Goal: Information Seeking & Learning: Learn about a topic

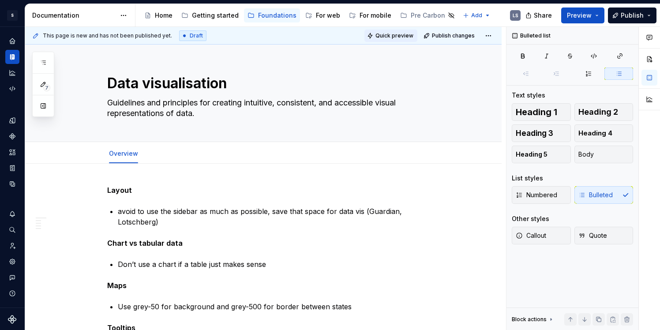
scroll to position [299, 0]
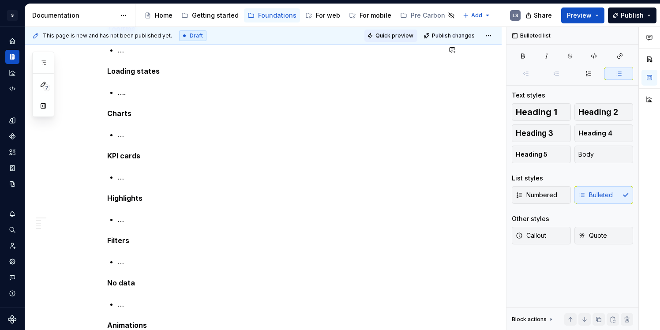
click at [385, 41] on button "Quick preview" at bounding box center [390, 36] width 53 height 12
click at [393, 36] on span "Quick preview" at bounding box center [394, 35] width 38 height 7
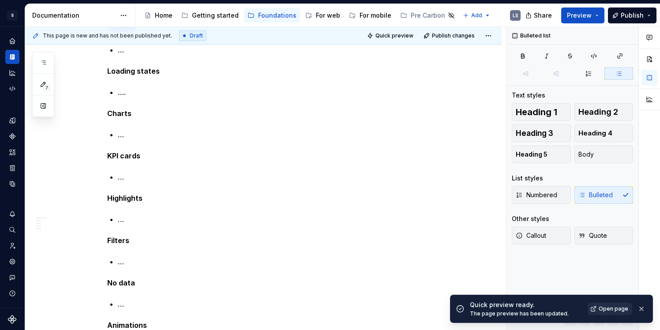
click at [612, 306] on span "Open page" at bounding box center [613, 308] width 30 height 7
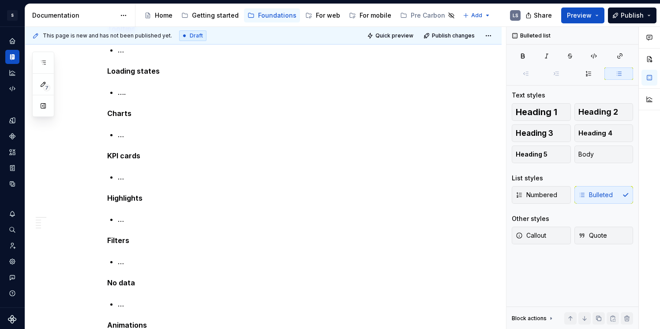
type textarea "*"
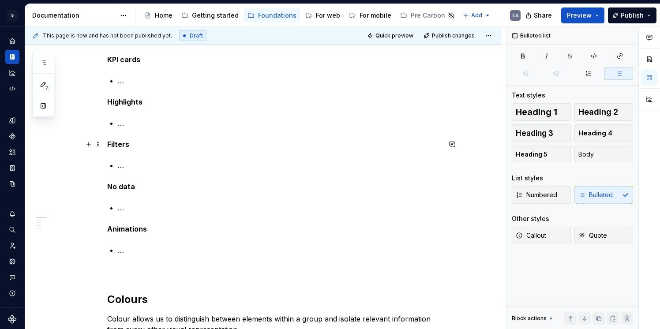
scroll to position [396, 0]
click at [156, 231] on p "Animations" at bounding box center [273, 228] width 333 height 11
click at [149, 244] on p "…" at bounding box center [279, 249] width 323 height 11
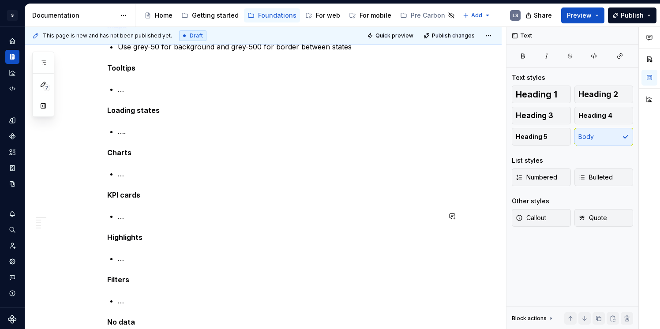
scroll to position [246, 0]
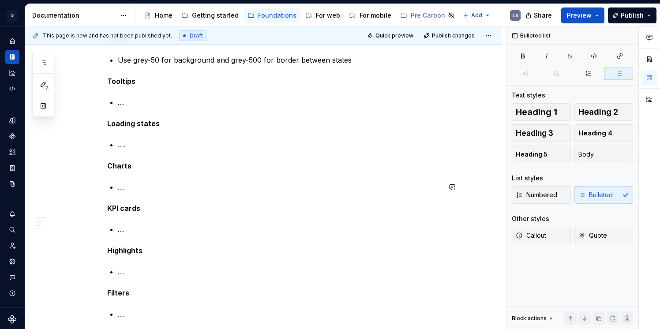
click at [139, 182] on p "…" at bounding box center [279, 187] width 323 height 11
click at [159, 189] on p "Drill-drown" at bounding box center [279, 187] width 323 height 11
click at [240, 187] on p "When lots of data, drill-drown" at bounding box center [279, 187] width 323 height 11
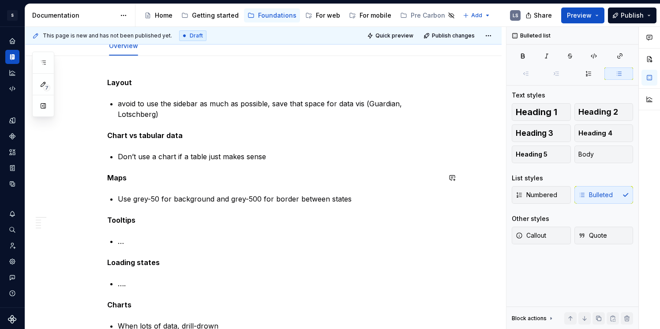
scroll to position [90, 0]
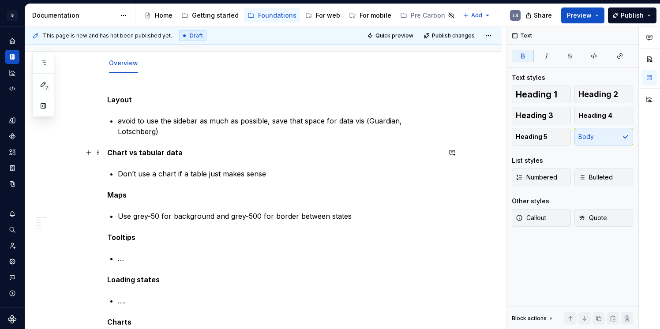
click at [155, 147] on p "Chart vs tabular data" at bounding box center [273, 152] width 333 height 11
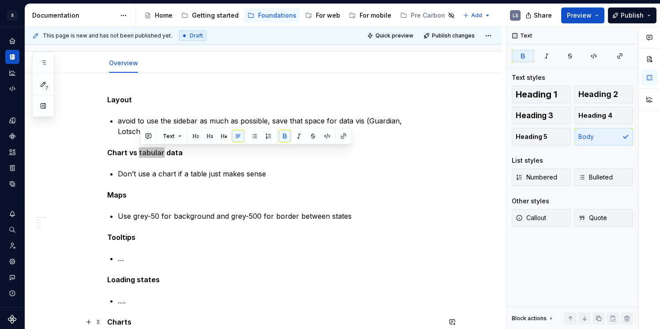
type textarea "*"
